Goal: Task Accomplishment & Management: Use online tool/utility

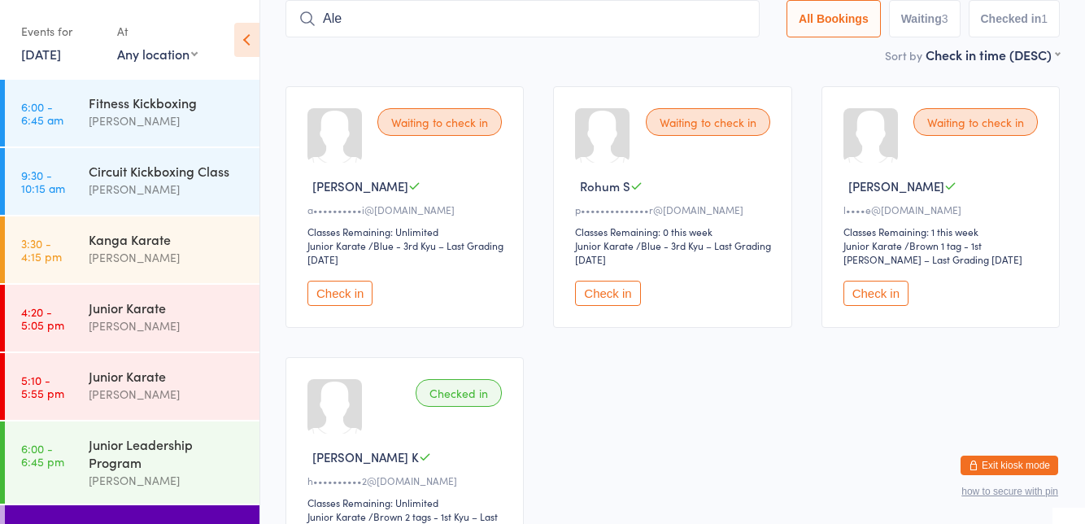
type input "[PERSON_NAME]"
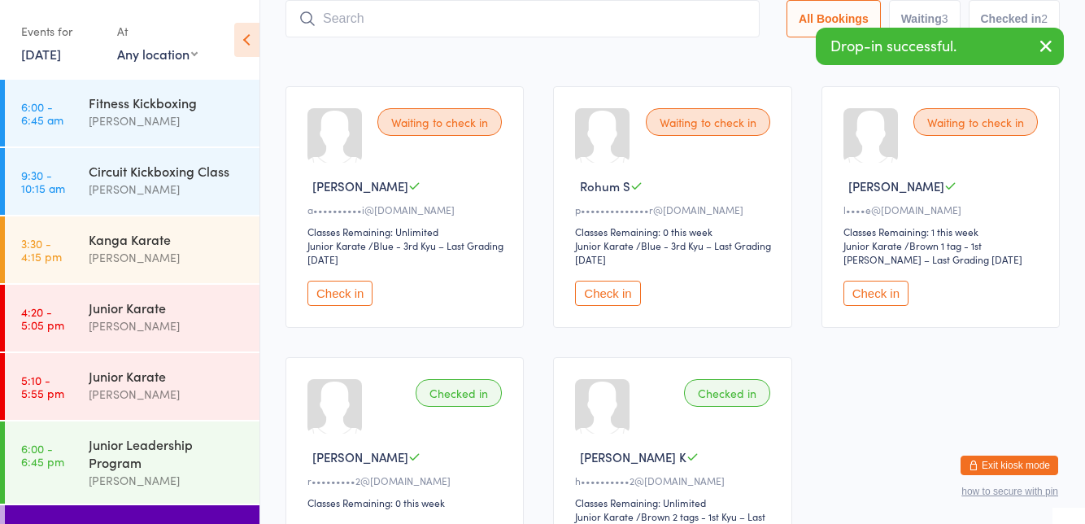
click at [796, 229] on div "Waiting to check in [PERSON_NAME] K a••••••••••i@[DOMAIN_NAME] Classes Remainin…" at bounding box center [673, 343] width 804 height 542
click at [630, 23] on input "search" at bounding box center [523, 18] width 474 height 37
click at [630, 15] on input "search" at bounding box center [523, 18] width 474 height 37
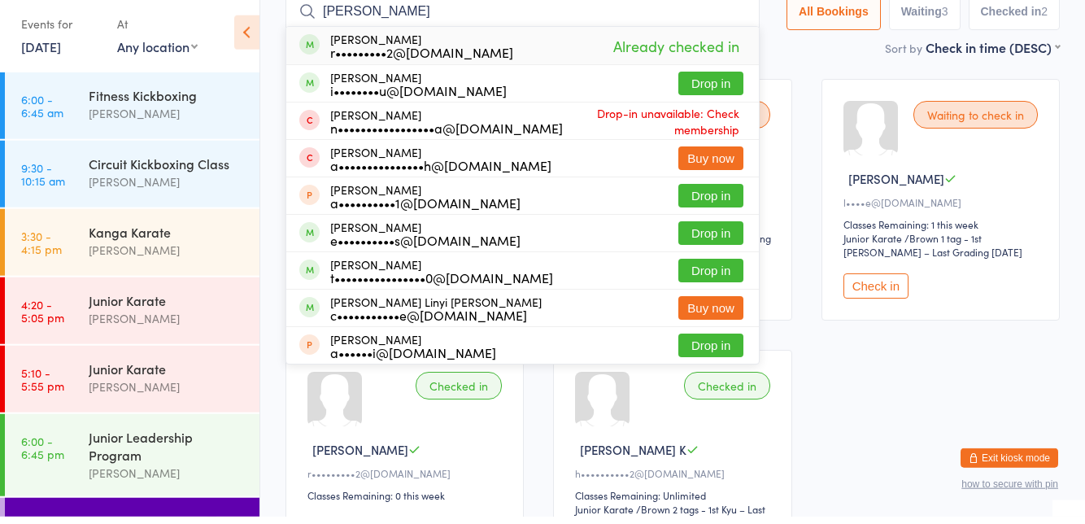
scroll to position [107, 0]
type input "[PERSON_NAME]"
click at [722, 93] on button "Drop in" at bounding box center [710, 91] width 65 height 24
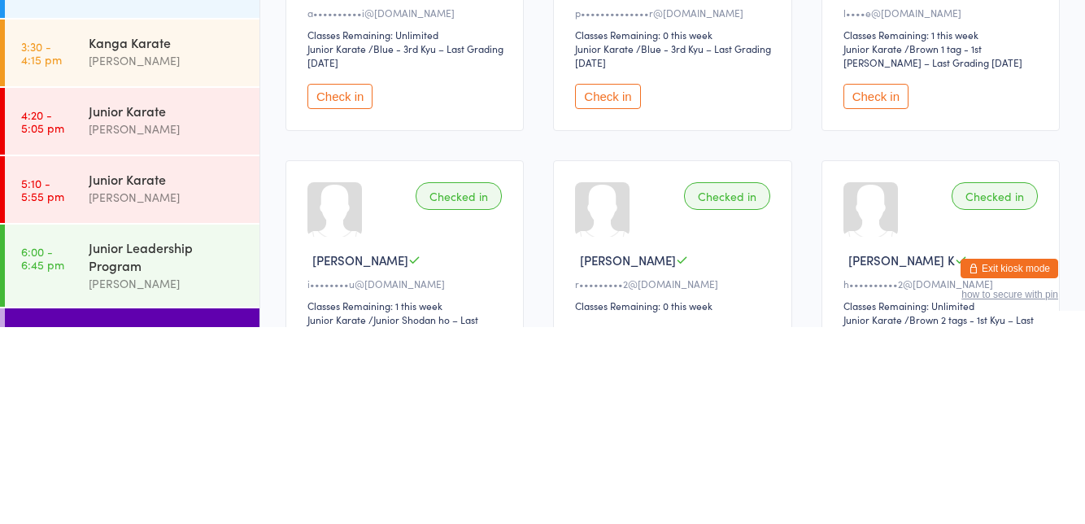
click at [125, 426] on div "Junior Leadership Program [PERSON_NAME]" at bounding box center [174, 462] width 171 height 82
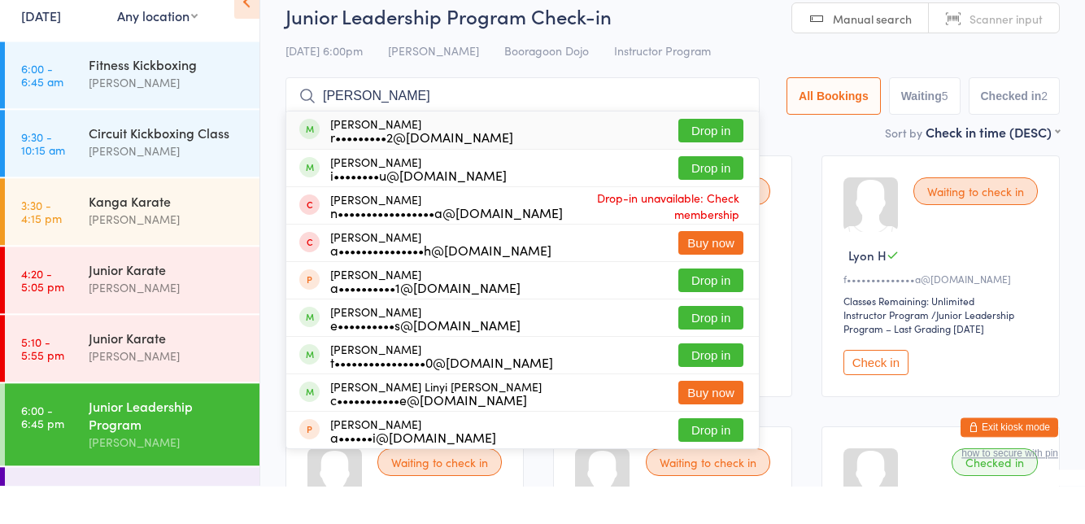
type input "[PERSON_NAME]"
click at [733, 208] on button "Drop in" at bounding box center [710, 206] width 65 height 24
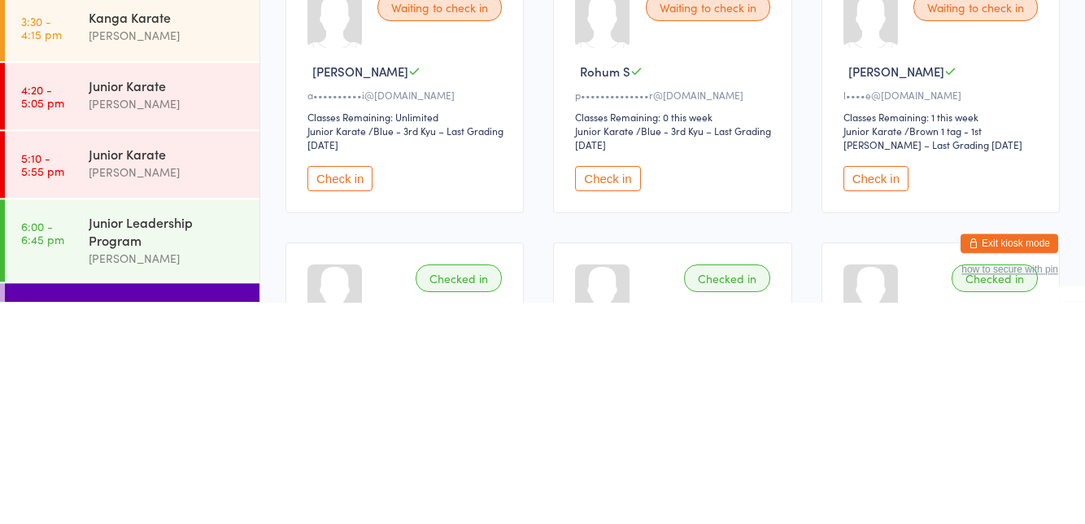
click at [220, 459] on div "Junior Leadership Program" at bounding box center [167, 453] width 157 height 36
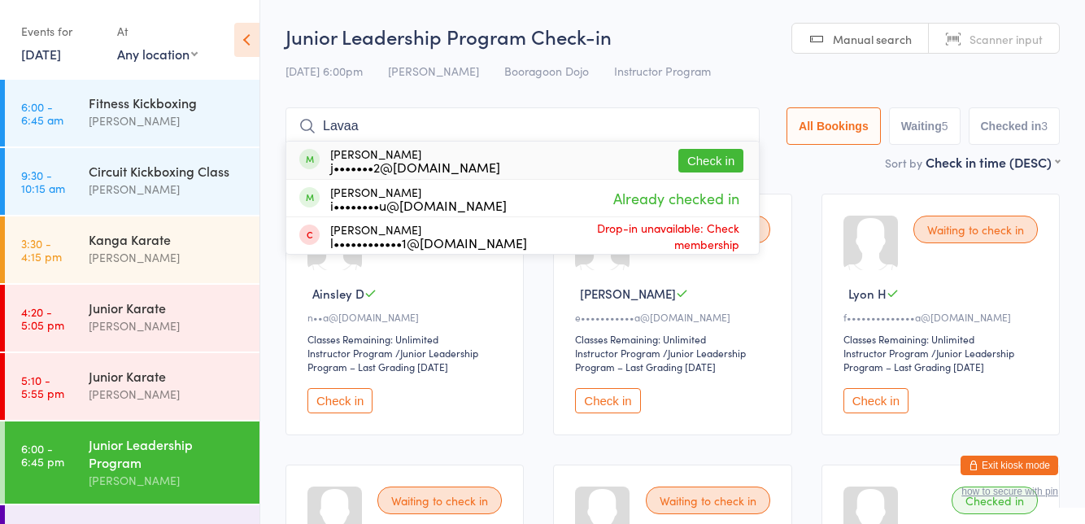
type input "Lavaa"
click at [718, 161] on button "Check in" at bounding box center [710, 161] width 65 height 24
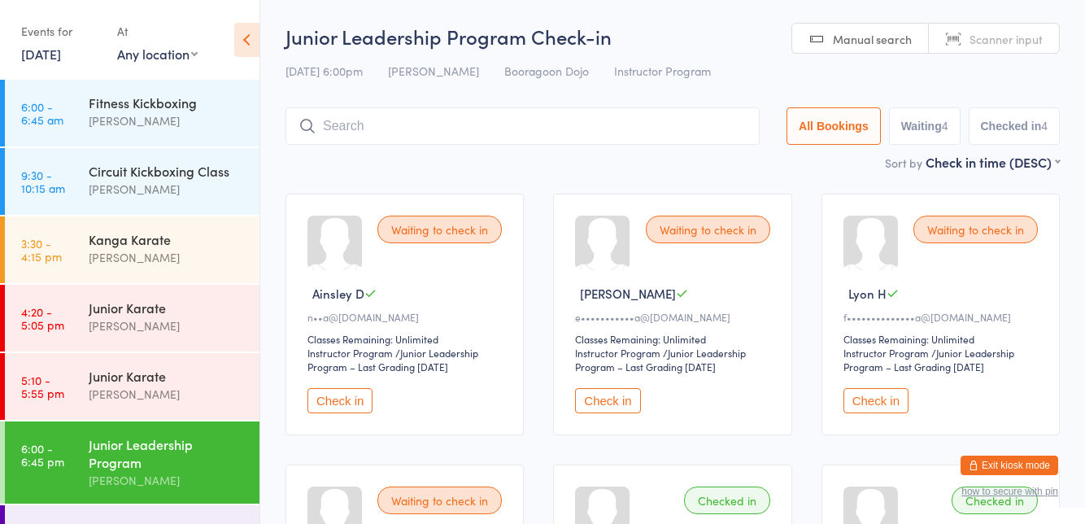
click at [469, 111] on input "search" at bounding box center [523, 125] width 474 height 37
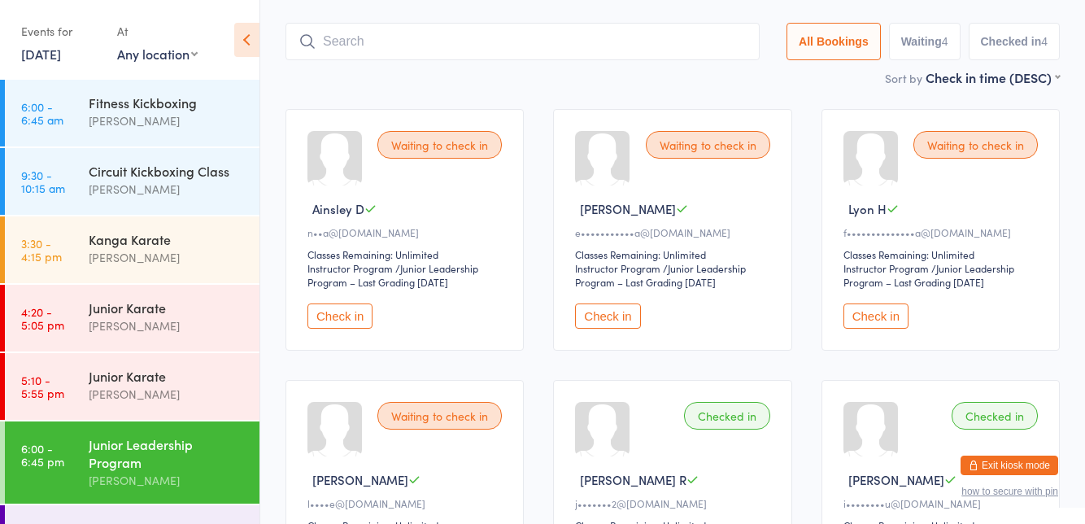
scroll to position [107, 0]
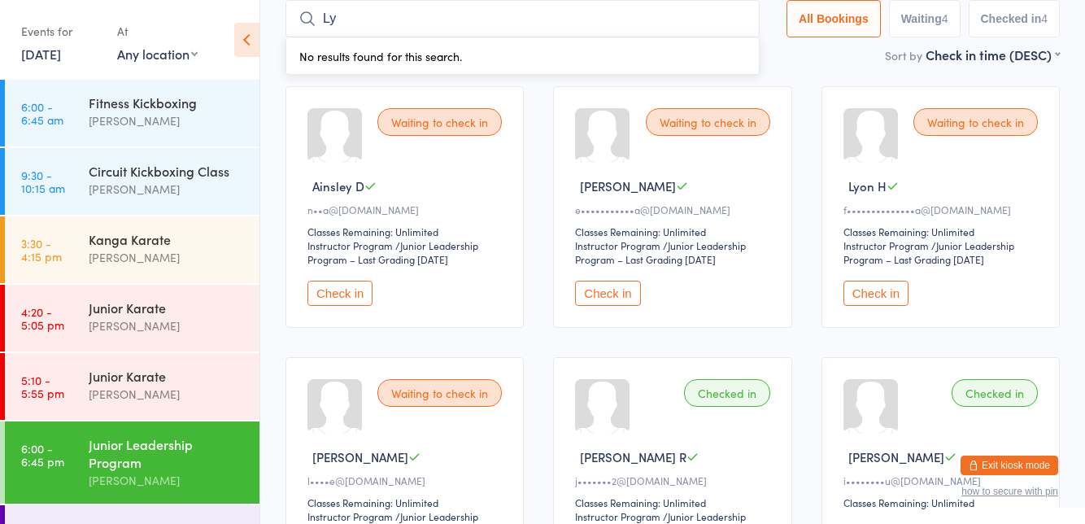
type input "Lyon how"
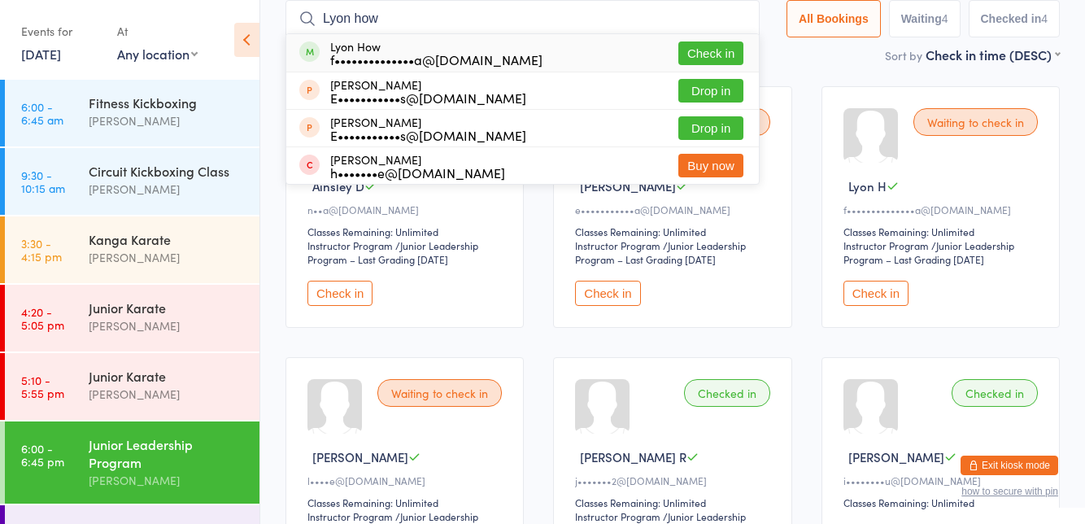
click at [702, 49] on button "Check in" at bounding box center [710, 53] width 65 height 24
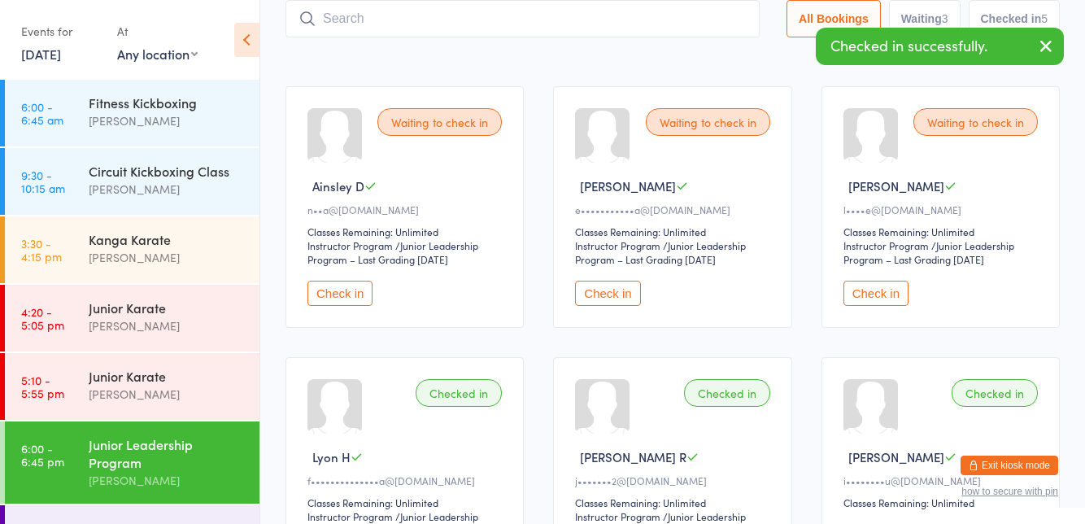
type input "[PERSON_NAME]"
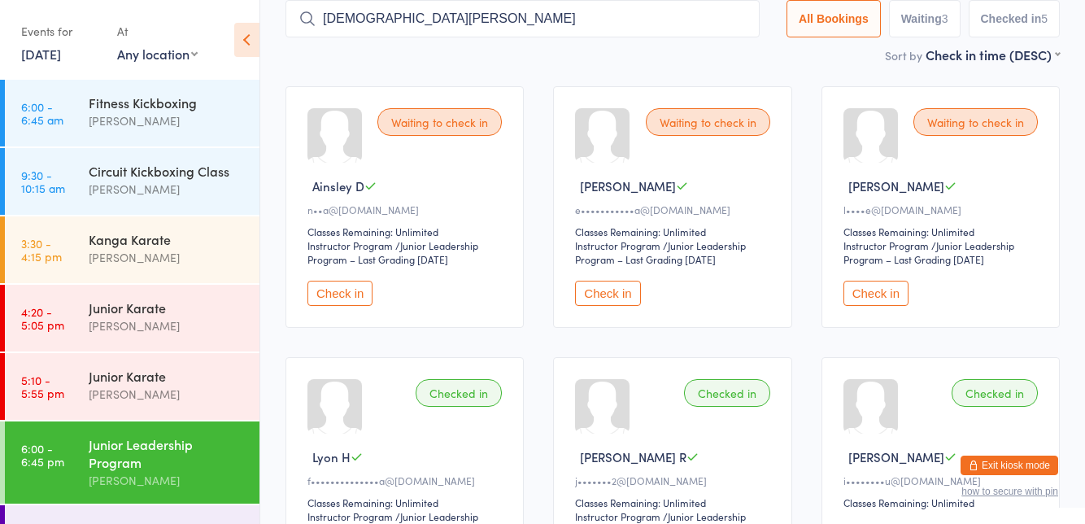
type input "[DEMOGRAPHIC_DATA][PERSON_NAME]"
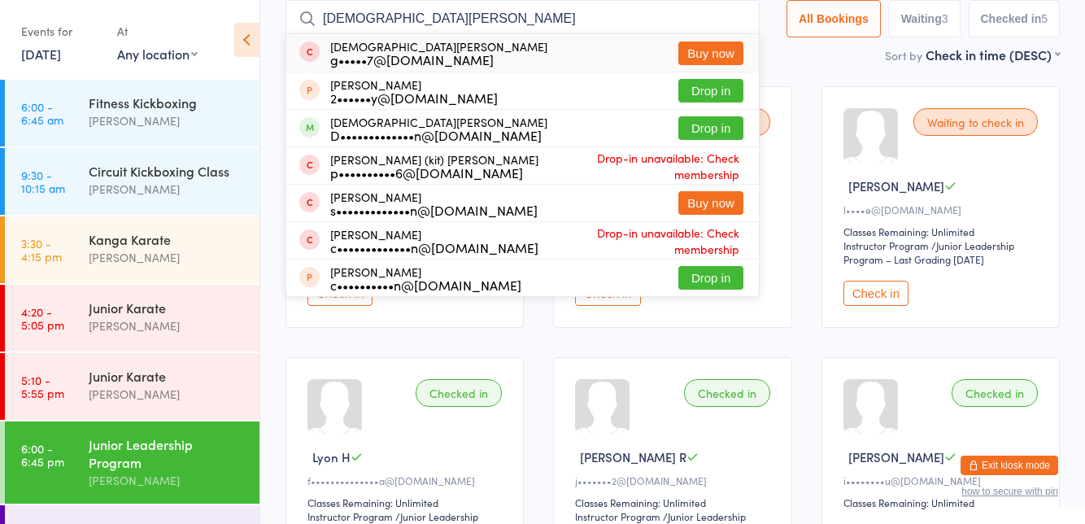
click at [711, 149] on div "[PERSON_NAME] (kit) [PERSON_NAME] p••••••••••6@[DOMAIN_NAME] Drop-in unavailabl…" at bounding box center [522, 165] width 473 height 37
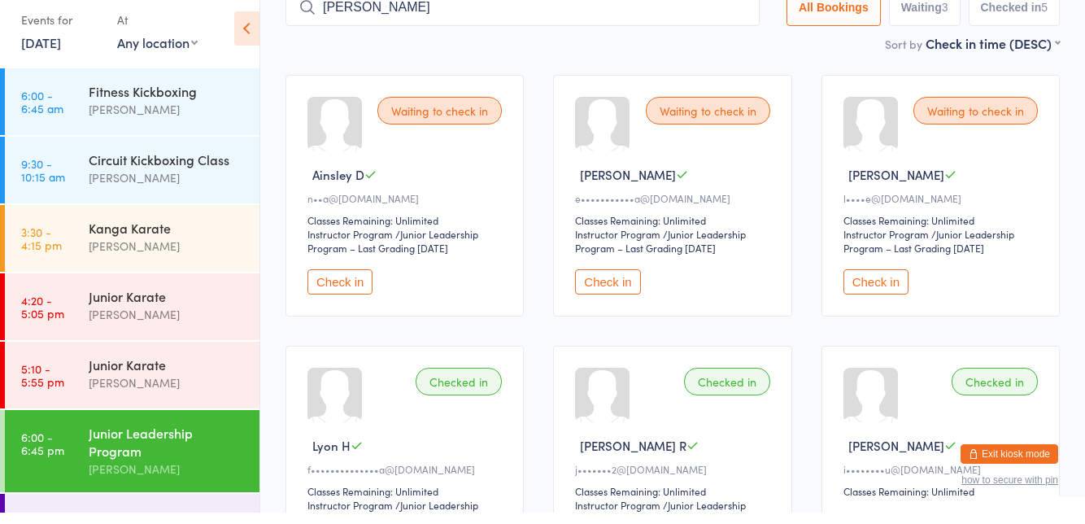
type input "[PERSON_NAME]"
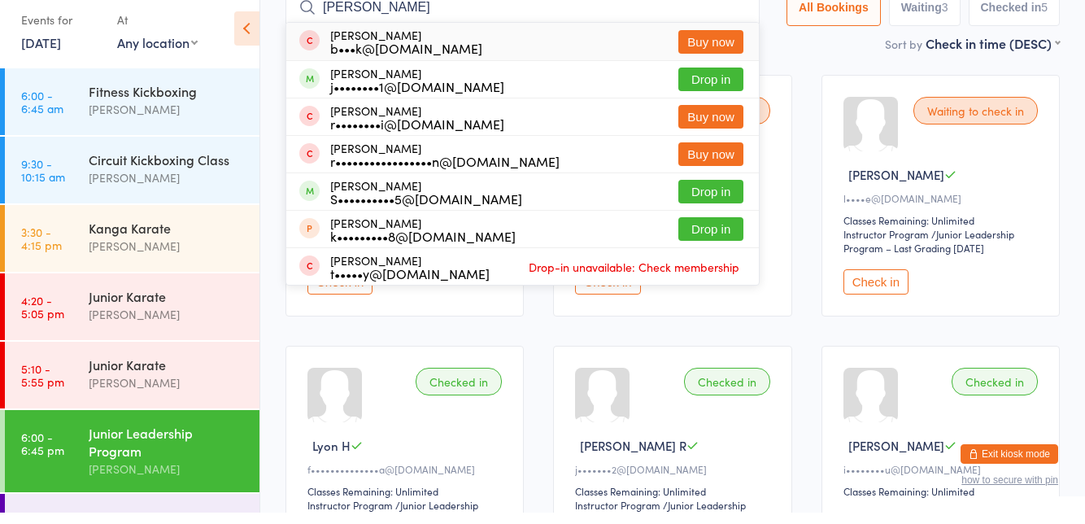
click at [700, 90] on button "Drop in" at bounding box center [710, 91] width 65 height 24
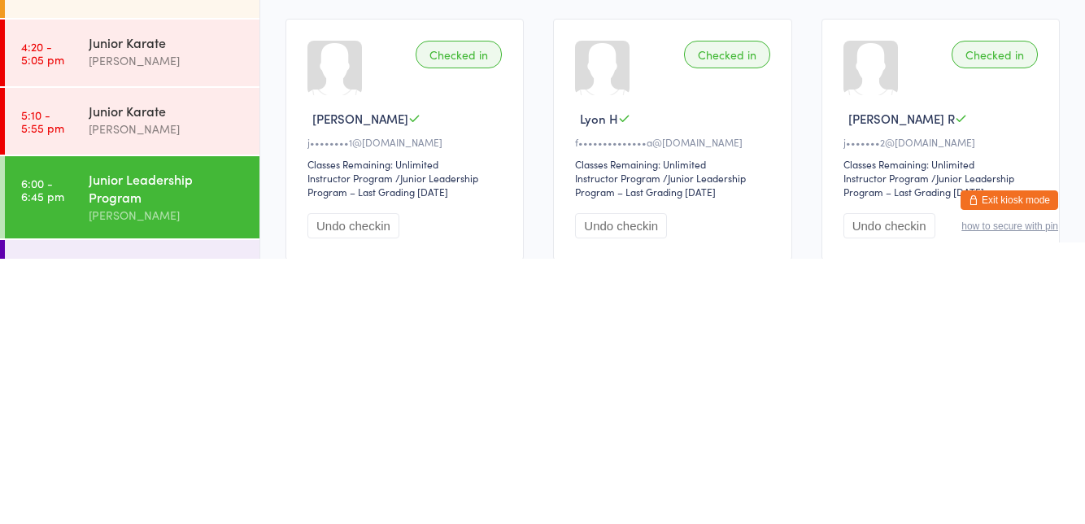
scroll to position [183, 0]
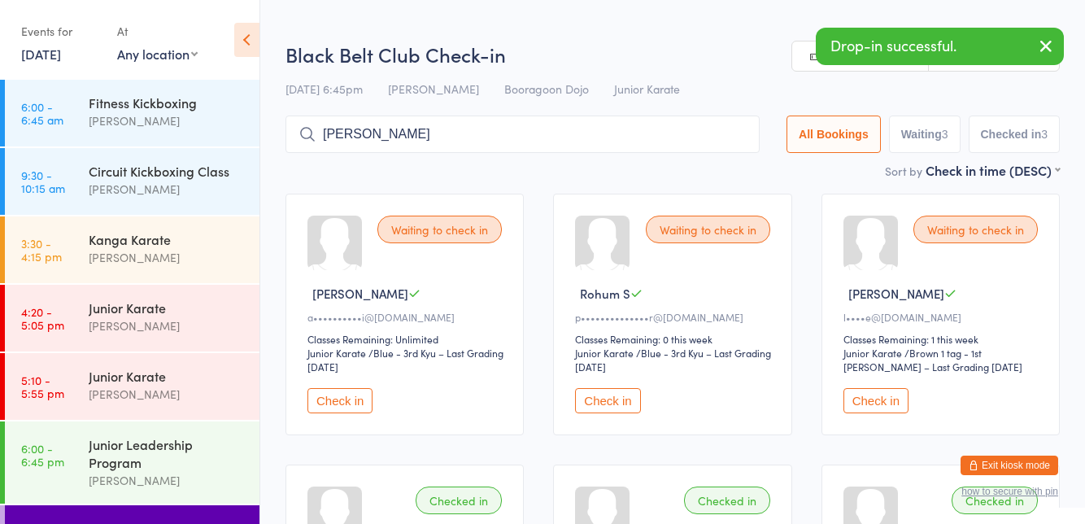
type input "[PERSON_NAME]"
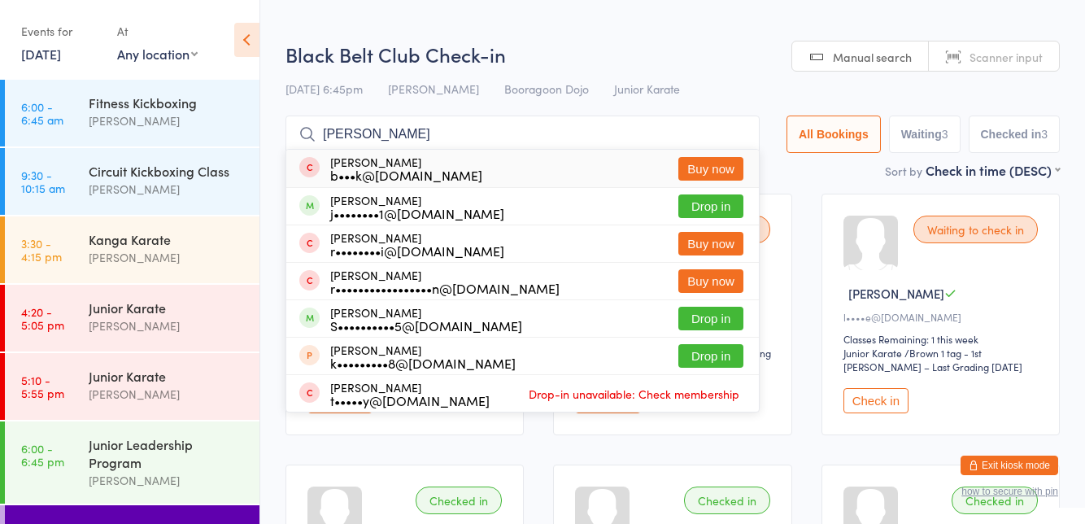
click at [711, 228] on div "[PERSON_NAME] r••••••••i@[DOMAIN_NAME] Buy now" at bounding box center [522, 243] width 473 height 37
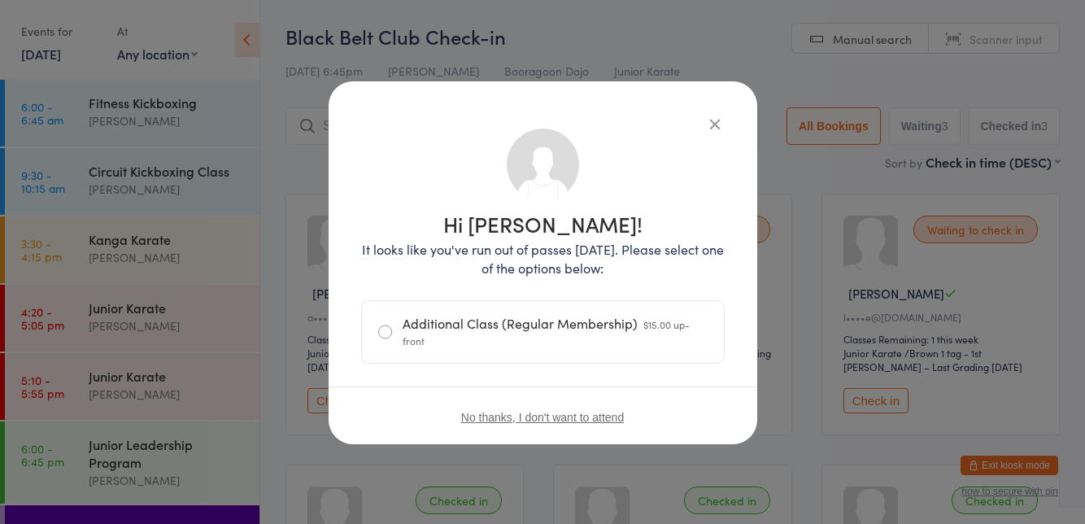
click at [713, 126] on icon "button" at bounding box center [715, 124] width 18 height 18
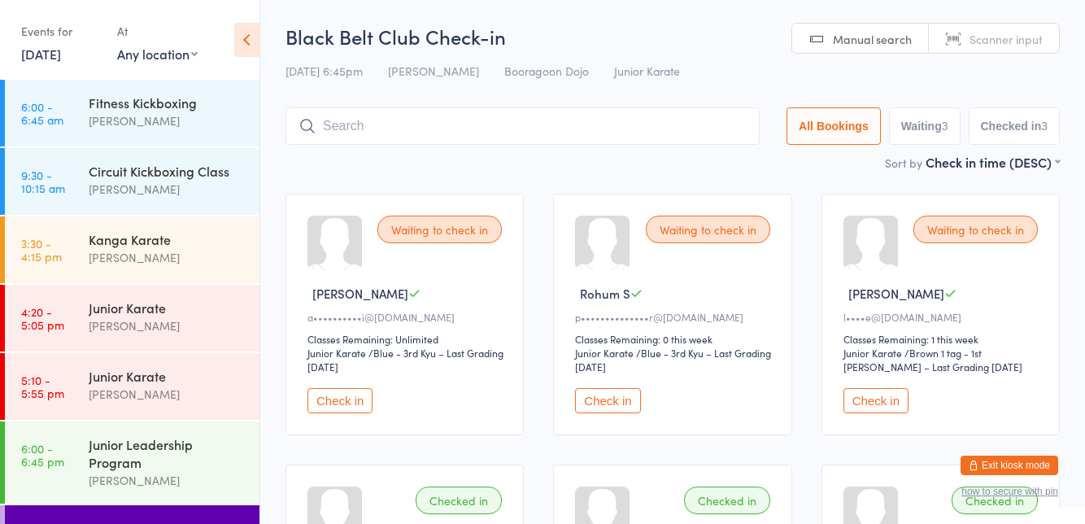
click at [518, 130] on input "search" at bounding box center [523, 125] width 474 height 37
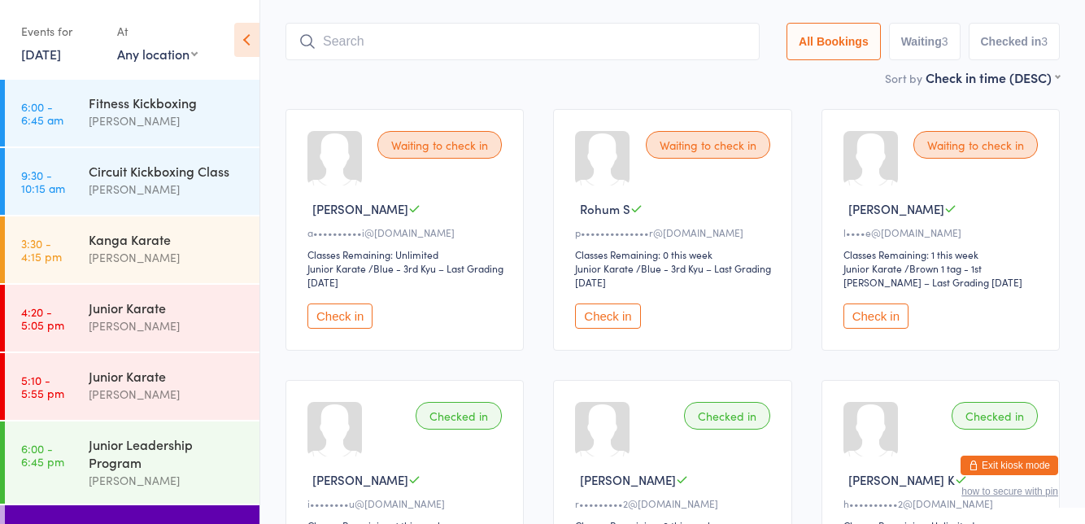
scroll to position [107, 0]
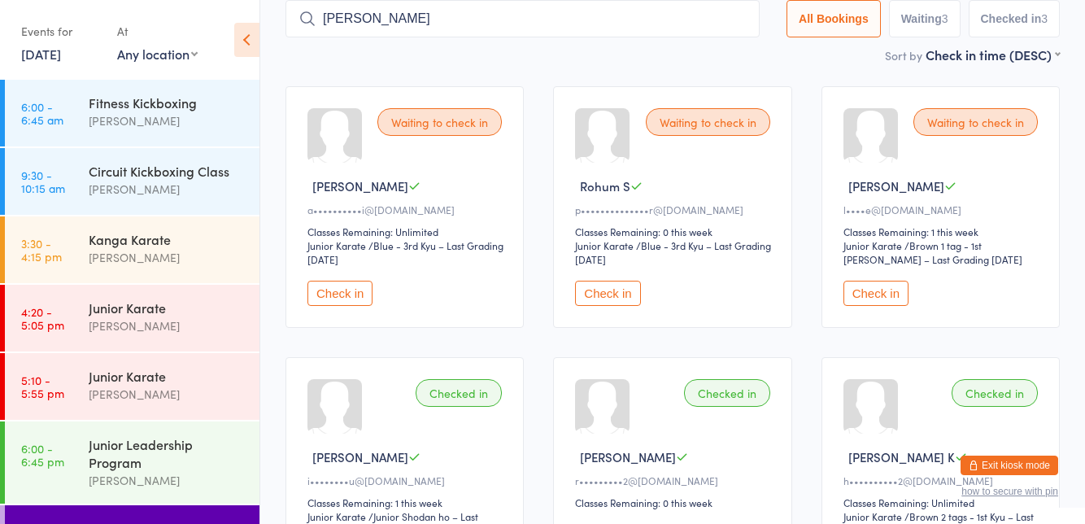
type input "[PERSON_NAME]"
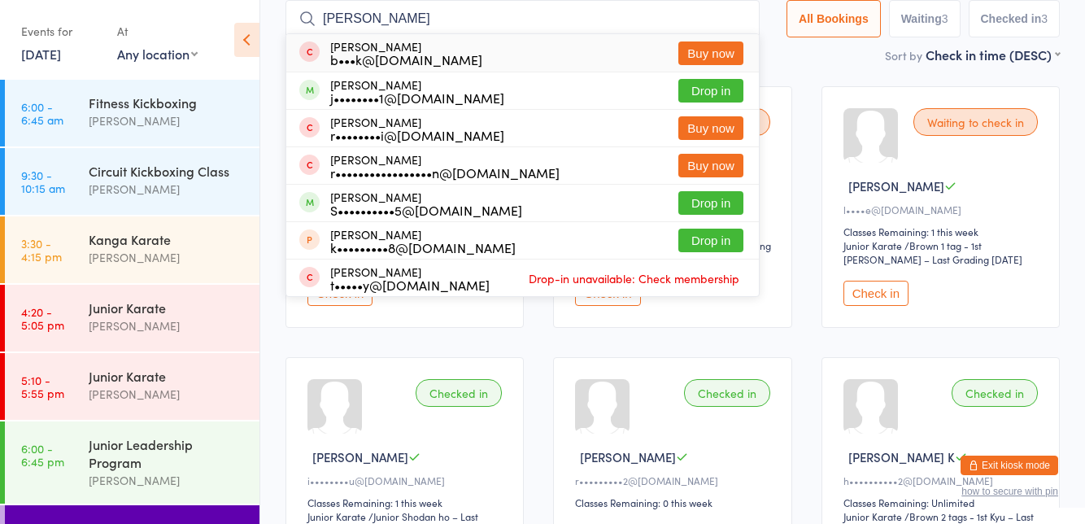
click at [719, 94] on button "Drop in" at bounding box center [710, 91] width 65 height 24
